Goal: Task Accomplishment & Management: Use online tool/utility

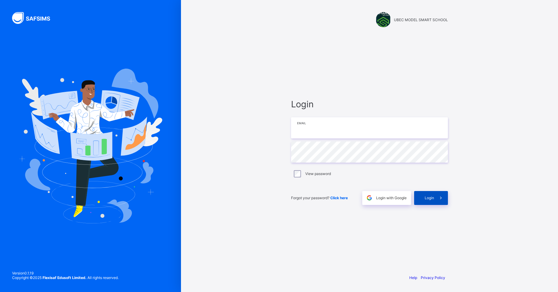
type input "**********"
click at [428, 202] on div "Login" at bounding box center [431, 198] width 34 height 14
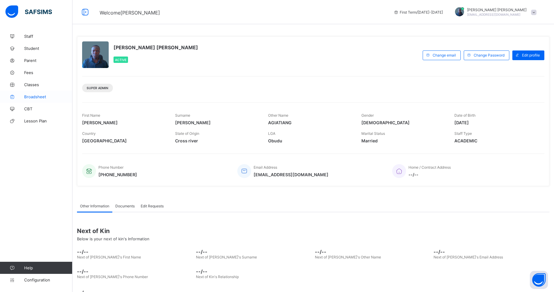
click at [34, 96] on span "Broadsheet" at bounding box center [48, 96] width 48 height 5
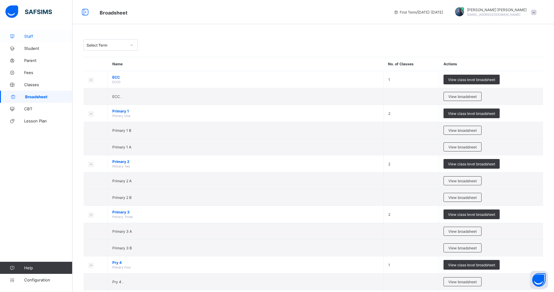
click at [35, 40] on link "Staff" at bounding box center [36, 36] width 72 height 12
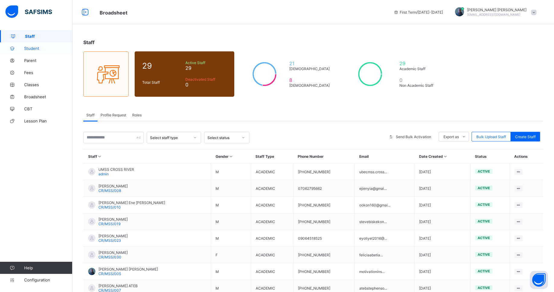
click at [33, 49] on span "Student" at bounding box center [48, 48] width 48 height 5
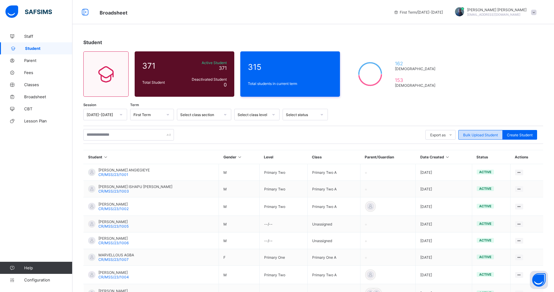
click at [494, 135] on span "Bulk Upload Student" at bounding box center [480, 135] width 35 height 5
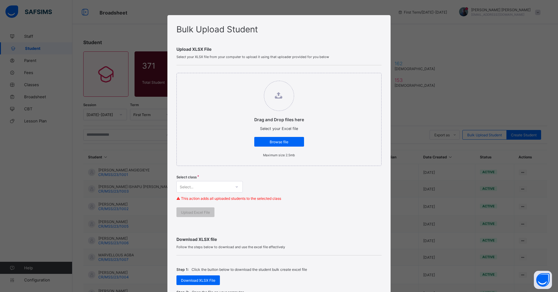
click at [438, 35] on div "Bulk Upload Student Upload XLSX File Select your XLSX file from your computer t…" at bounding box center [279, 146] width 558 height 292
click at [436, 45] on div "Bulk Upload Student Upload XLSX File Select your XLSX file from your computer t…" at bounding box center [279, 146] width 558 height 292
click at [273, 143] on span "Browse file" at bounding box center [279, 141] width 41 height 5
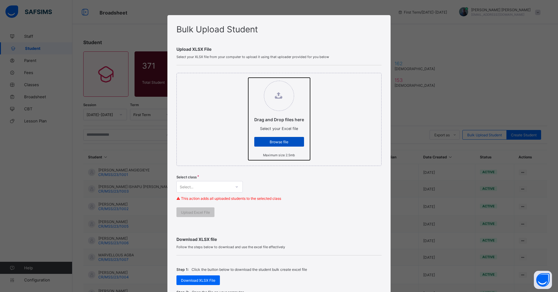
click at [248, 78] on input "Drag and Drop files here Select your Excel file Browse file Maximum size 2.5mb" at bounding box center [248, 78] width 0 height 0
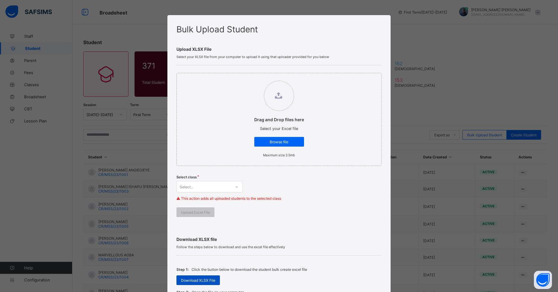
click at [205, 277] on div "Download XLSX File" at bounding box center [198, 280] width 43 height 10
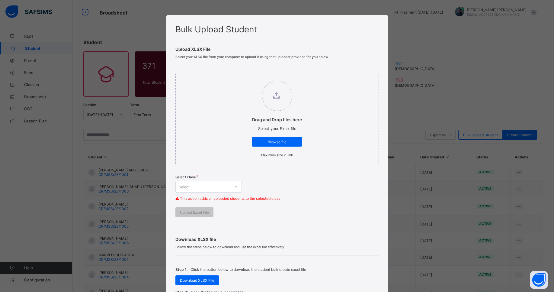
click at [395, 185] on div "Bulk Upload Student Upload XLSX File Select your XLSX file from your computer t…" at bounding box center [277, 146] width 554 height 292
